Goal: Information Seeking & Learning: Learn about a topic

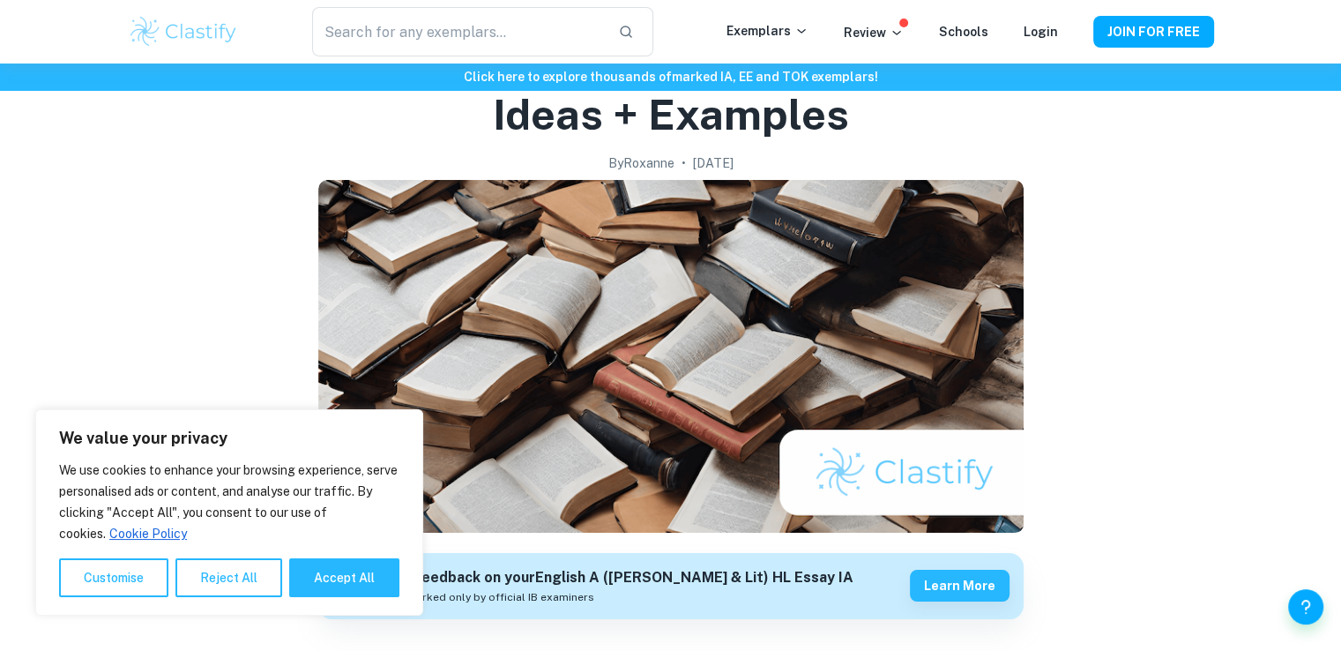
scroll to position [134, 0]
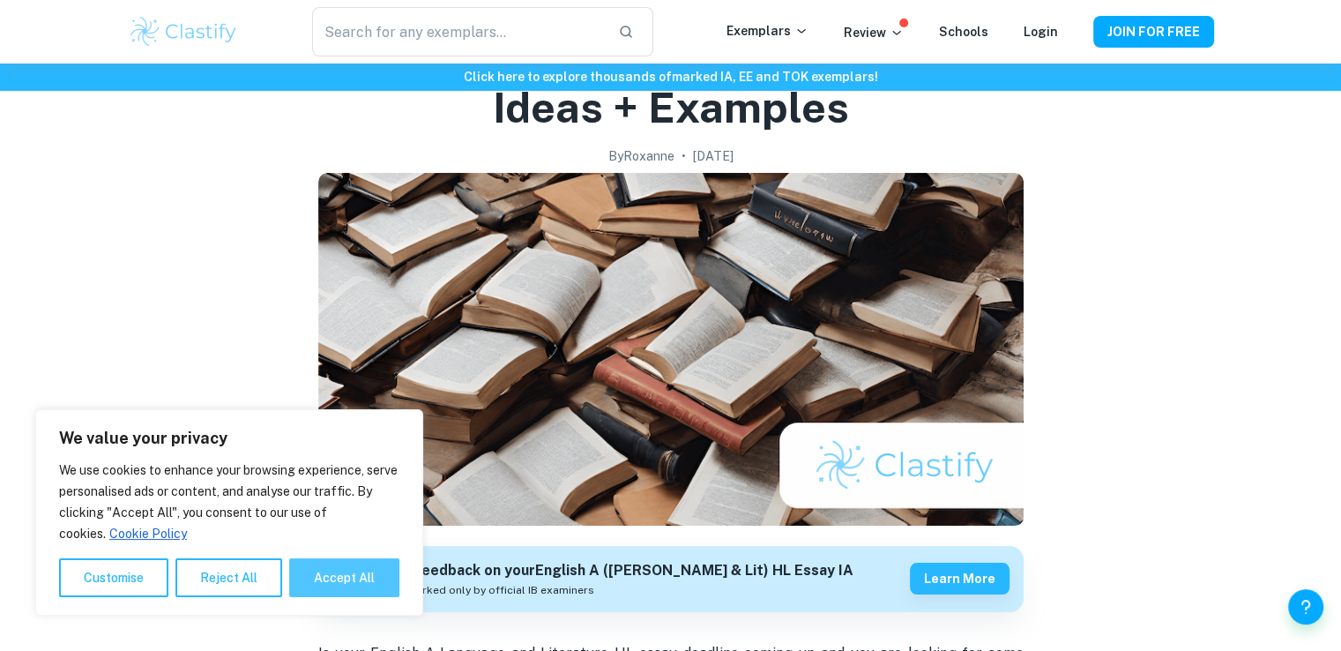
click at [310, 578] on button "Accept All" at bounding box center [344, 577] width 110 height 39
checkbox input "true"
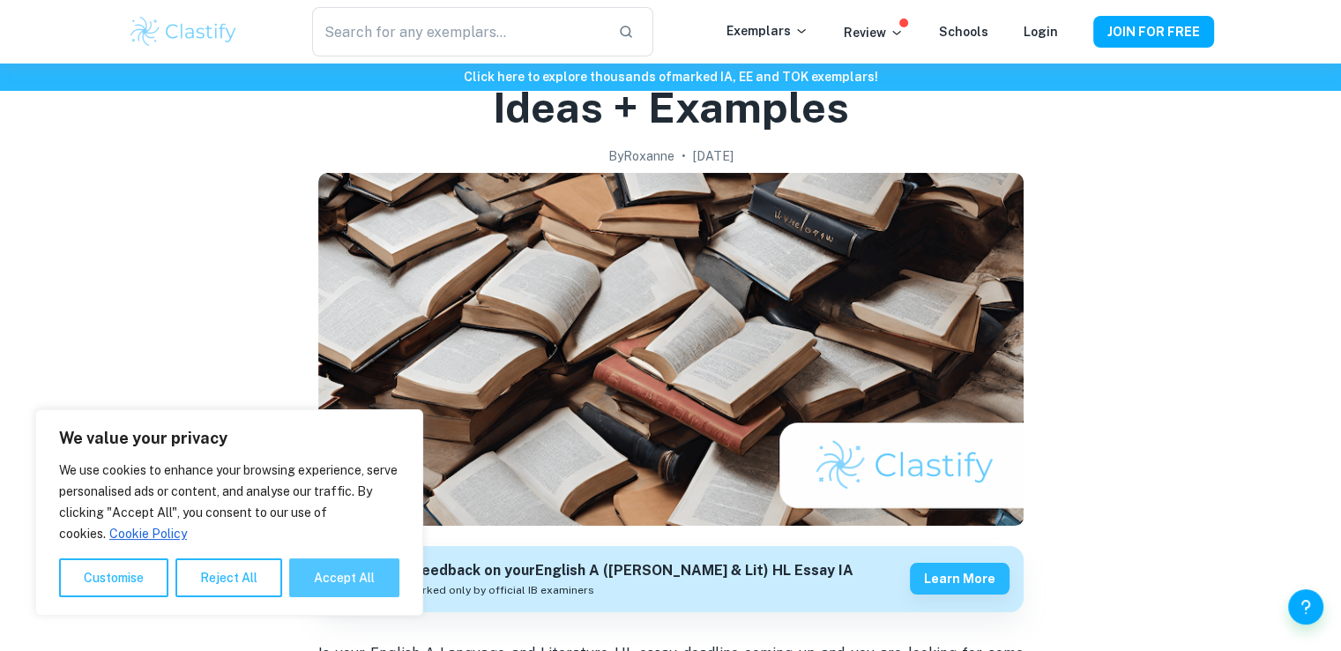
checkbox input "true"
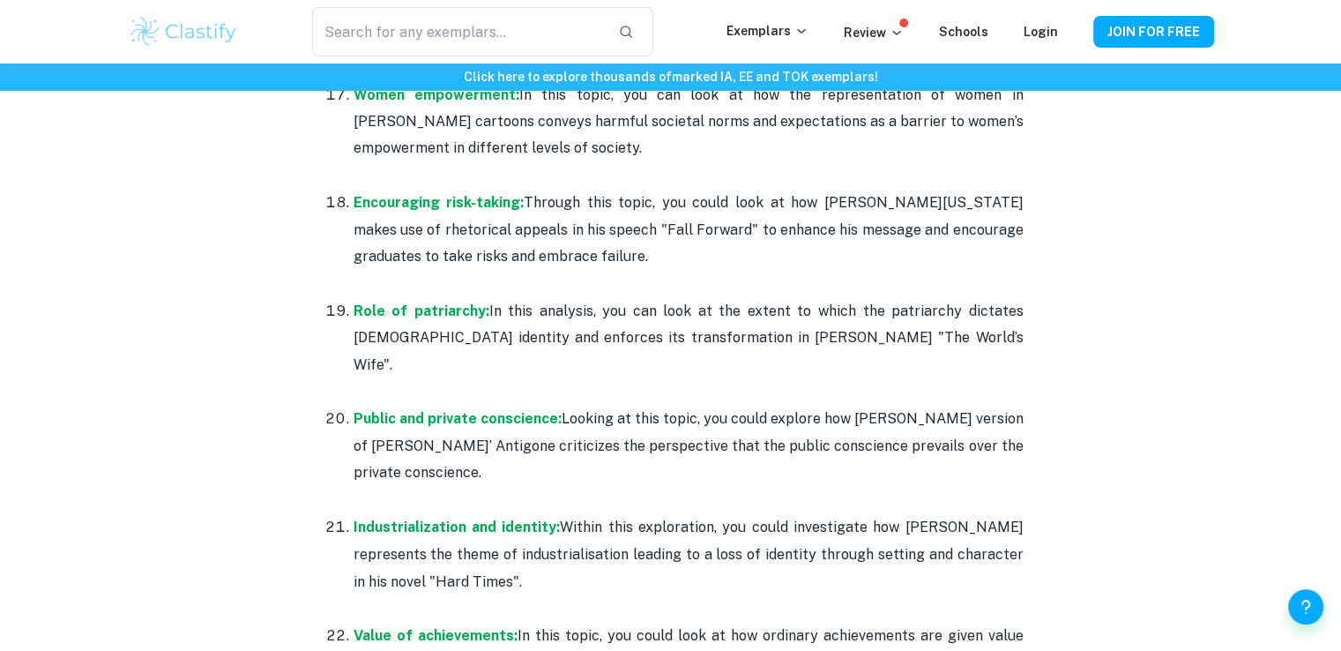
scroll to position [2809, 0]
click at [409, 301] on strong "Role of patriarchy:" at bounding box center [421, 309] width 136 height 17
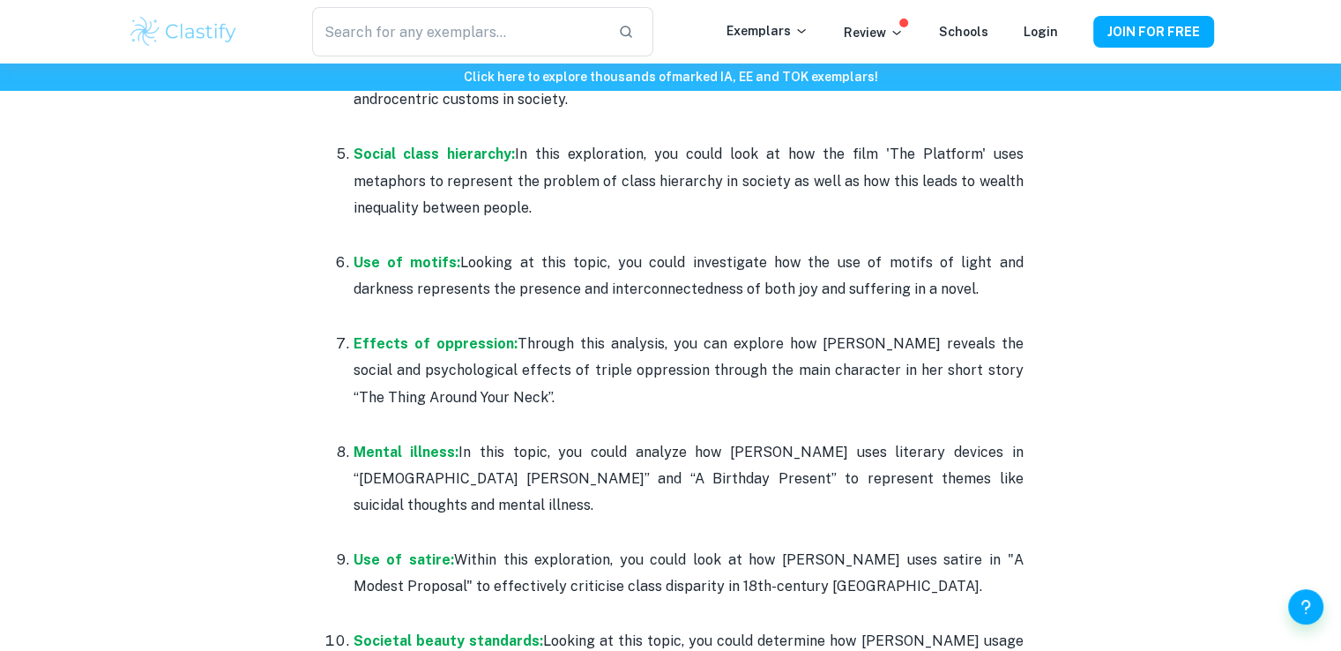
scroll to position [1314, 0]
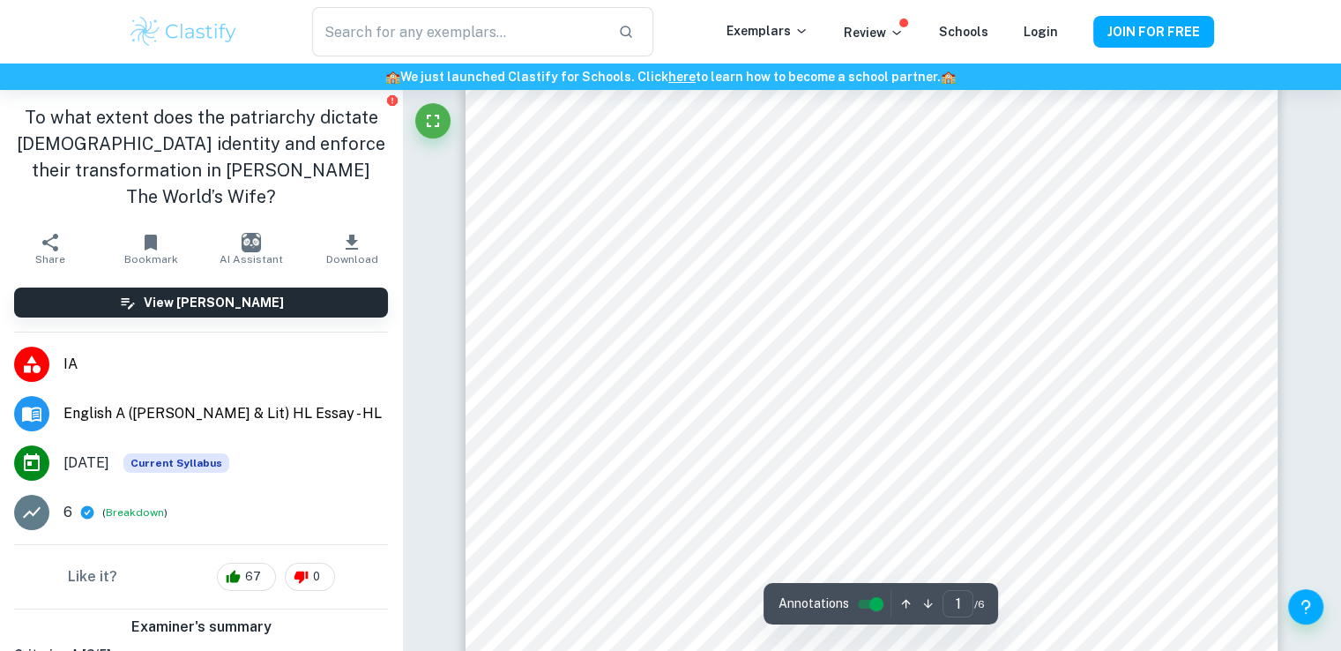
scroll to position [435, 0]
